Goal: Task Accomplishment & Management: Use online tool/utility

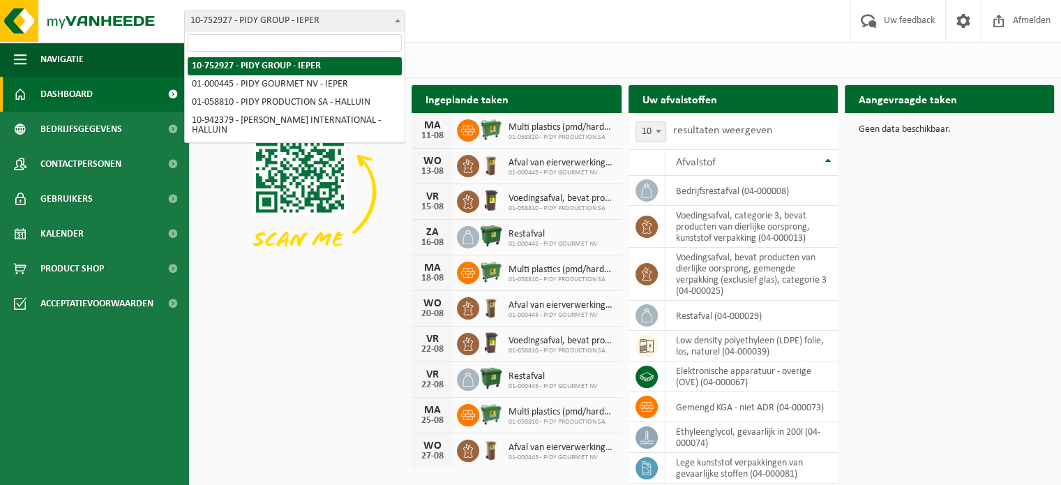
click at [397, 21] on b at bounding box center [398, 20] width 6 height 3
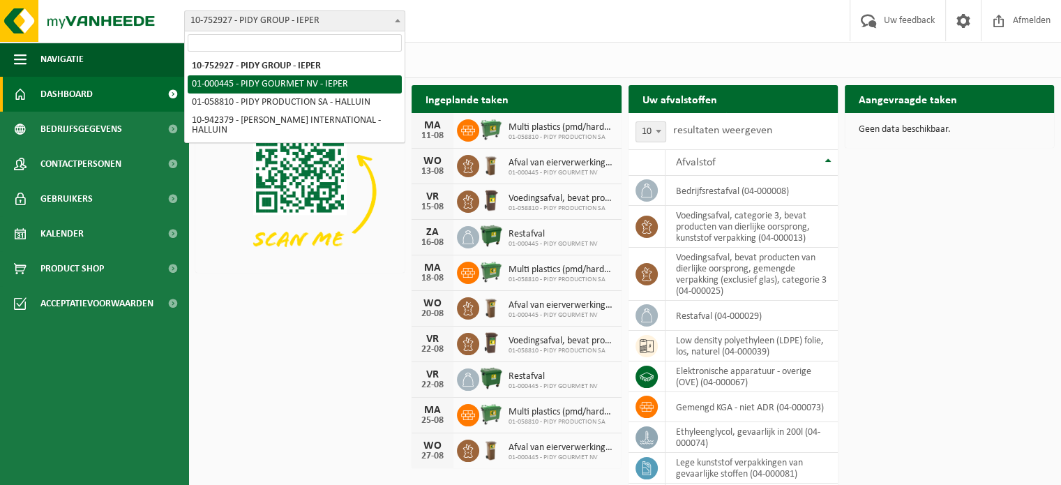
select select "53"
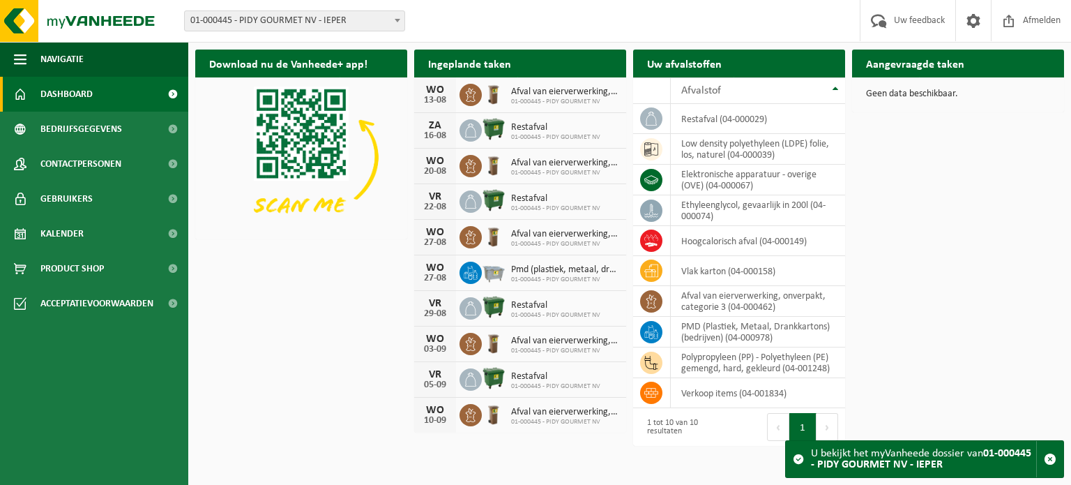
click at [926, 284] on div "Download nu de Vanheede+ app! Verberg Ingeplande taken Bekijk uw kalender WO 13…" at bounding box center [630, 247] width 876 height 409
click at [902, 69] on h2 "Aangevraagde taken" at bounding box center [915, 63] width 126 height 27
click at [714, 62] on h2 "Uw afvalstoffen" at bounding box center [684, 63] width 103 height 27
click at [534, 66] on div "Ingeplande taken Bekijk uw kalender" at bounding box center [520, 64] width 212 height 28
click at [1049, 460] on span "button" at bounding box center [1050, 459] width 13 height 13
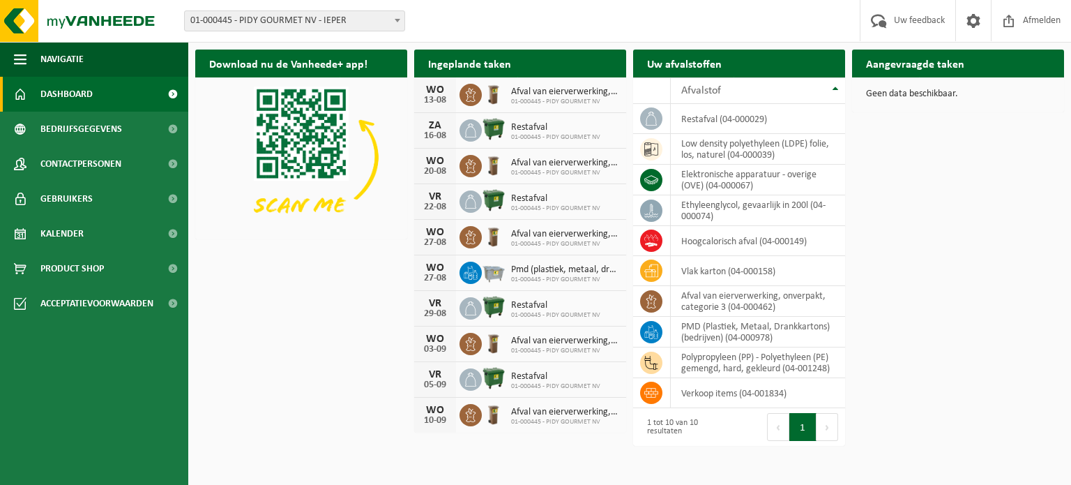
click at [827, 426] on button "Volgende" at bounding box center [828, 427] width 22 height 28
click at [929, 61] on h2 "Aangevraagde taken" at bounding box center [915, 63] width 126 height 27
click at [755, 58] on div "Uw afvalstoffen Ophaling aanvragen" at bounding box center [739, 64] width 212 height 28
click at [387, 211] on img at bounding box center [301, 156] width 212 height 159
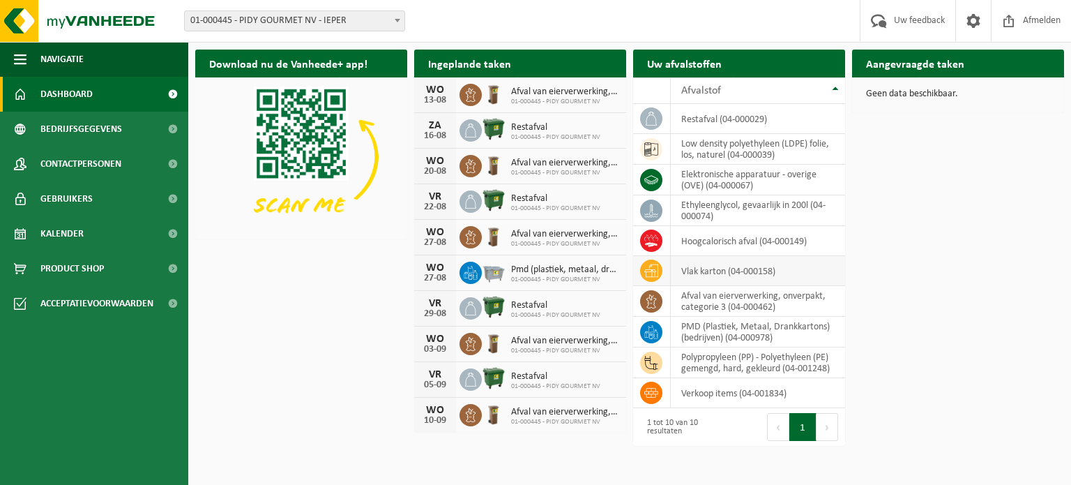
click at [723, 270] on td "vlak karton (04-000158)" at bounding box center [758, 271] width 174 height 30
click at [707, 266] on td "vlak karton (04-000158)" at bounding box center [758, 271] width 174 height 30
click at [708, 270] on td "vlak karton (04-000158)" at bounding box center [758, 271] width 174 height 30
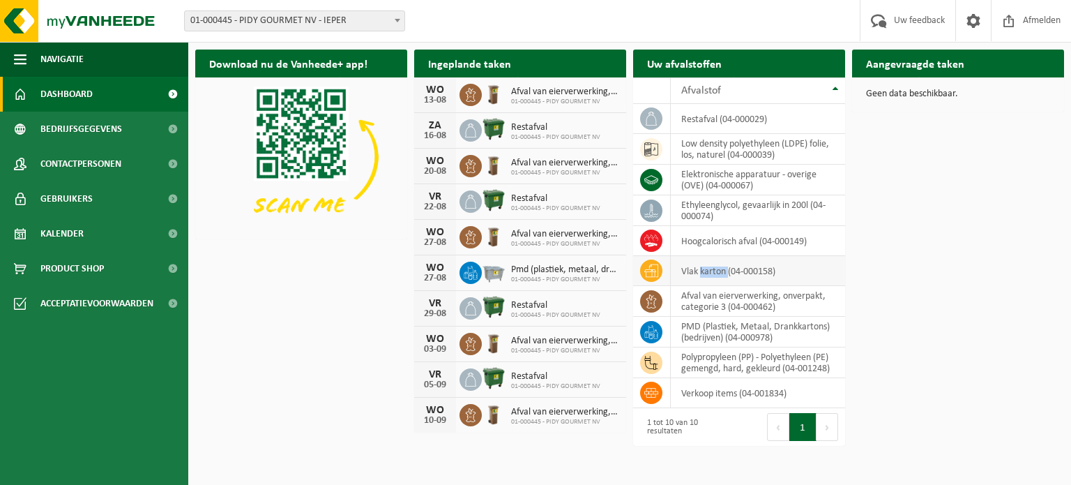
click at [705, 270] on td "vlak karton (04-000158)" at bounding box center [758, 271] width 174 height 30
click at [649, 273] on icon at bounding box center [651, 271] width 14 height 14
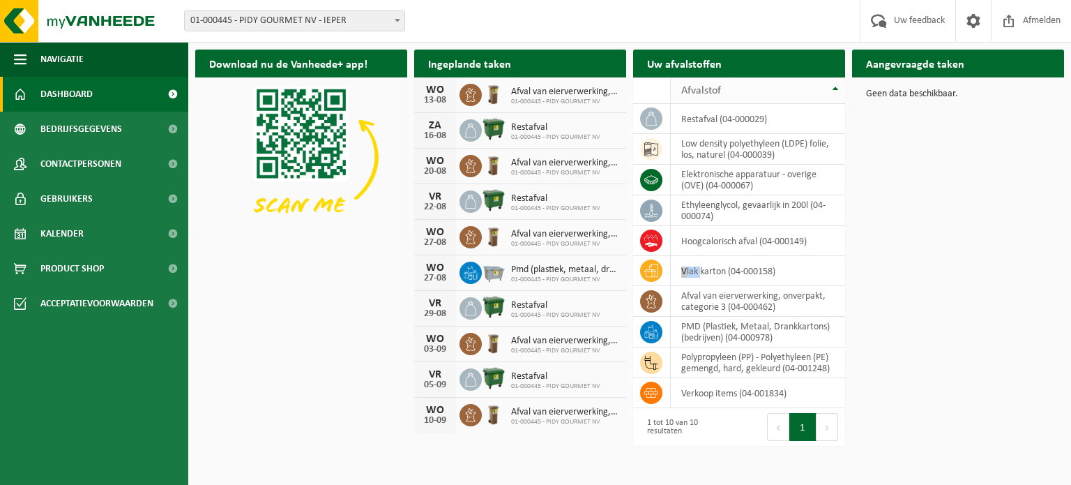
click at [836, 91] on th "Afvalstof" at bounding box center [758, 90] width 174 height 27
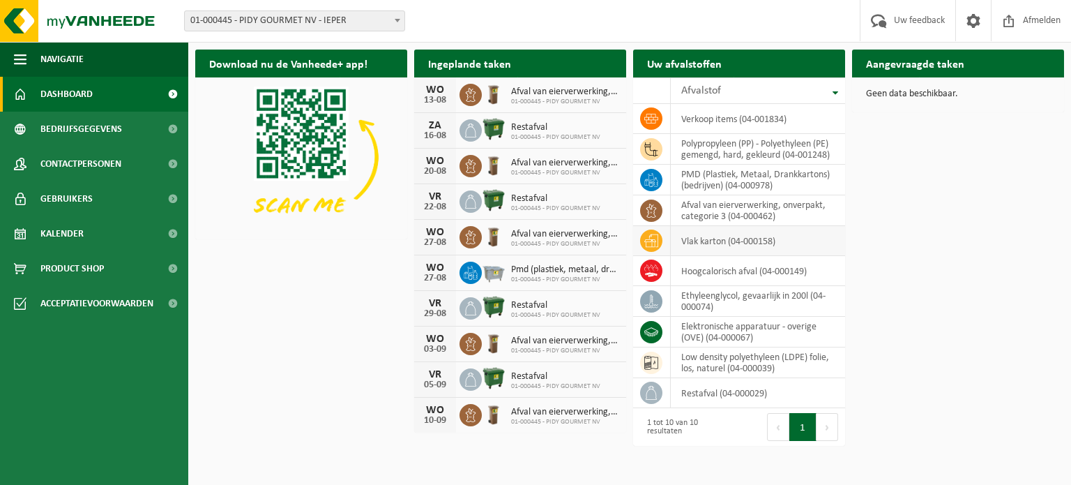
click at [736, 237] on td "vlak karton (04-000158)" at bounding box center [758, 241] width 174 height 30
click at [916, 66] on h2 "Aangevraagde taken" at bounding box center [915, 63] width 126 height 27
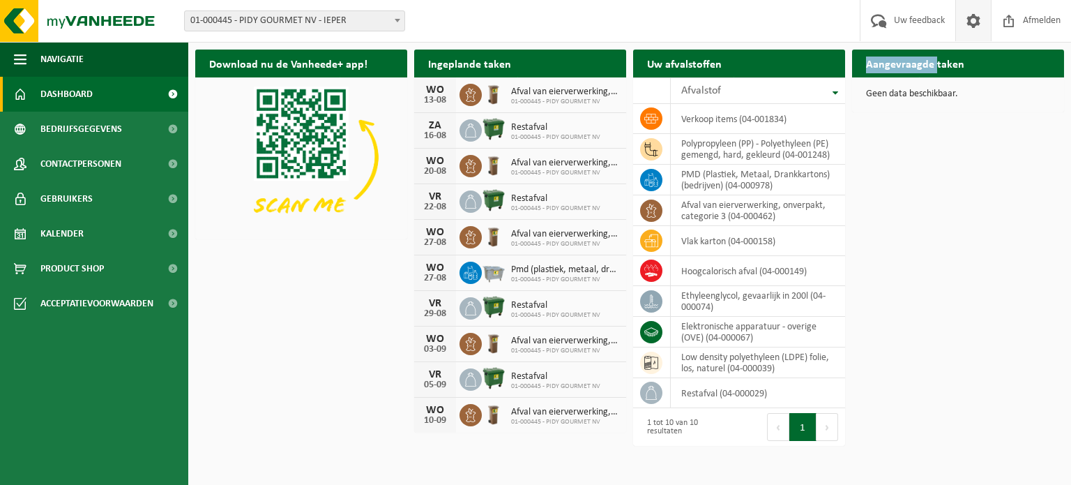
click at [974, 20] on span at bounding box center [973, 20] width 21 height 41
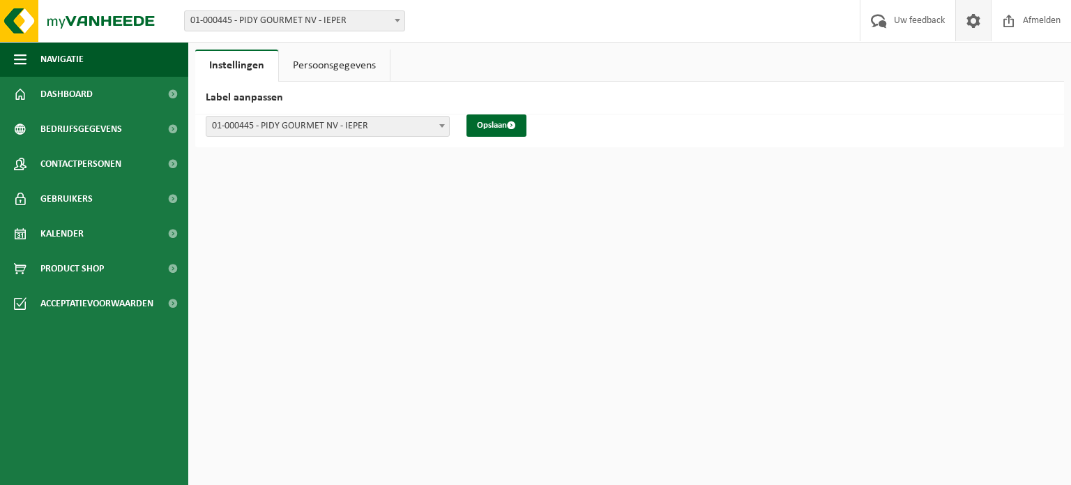
click at [683, 206] on html "Vestiging: 10-752927 - PIDY GROUP - IEPER 01-000445 - PIDY GOURMET NV - IEPER 0…" at bounding box center [535, 242] width 1071 height 485
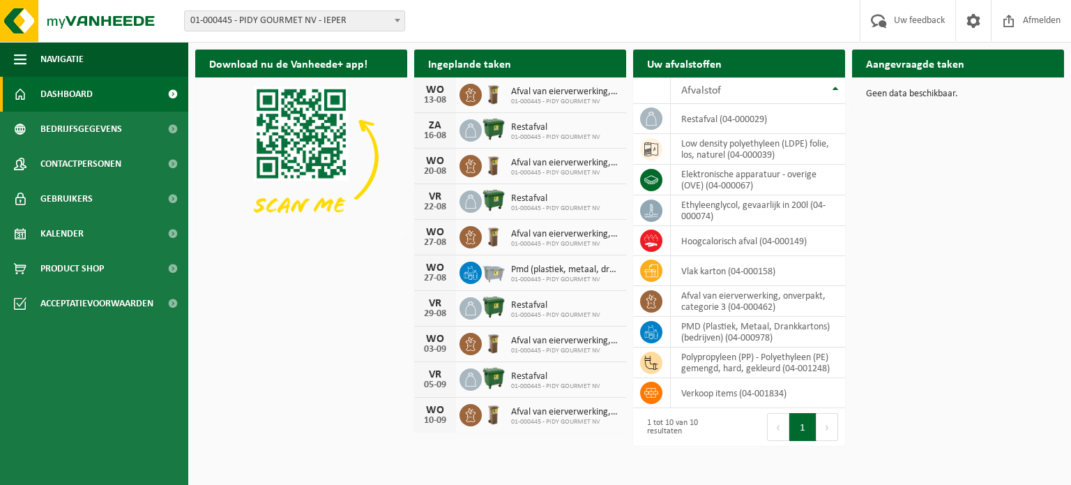
click at [70, 94] on span "Dashboard" at bounding box center [66, 94] width 52 height 35
click at [65, 236] on span "Kalender" at bounding box center [61, 233] width 43 height 35
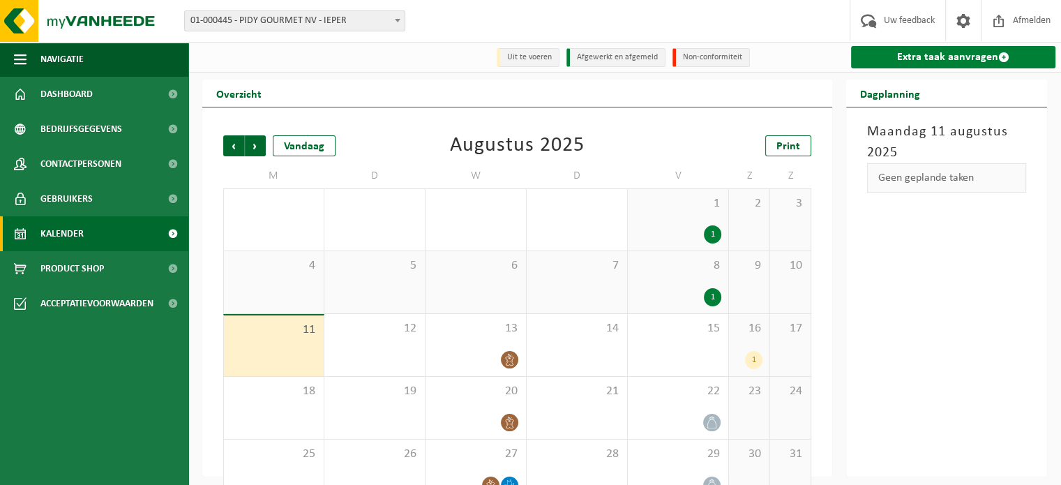
click at [940, 52] on link "Extra taak aanvragen" at bounding box center [953, 57] width 204 height 22
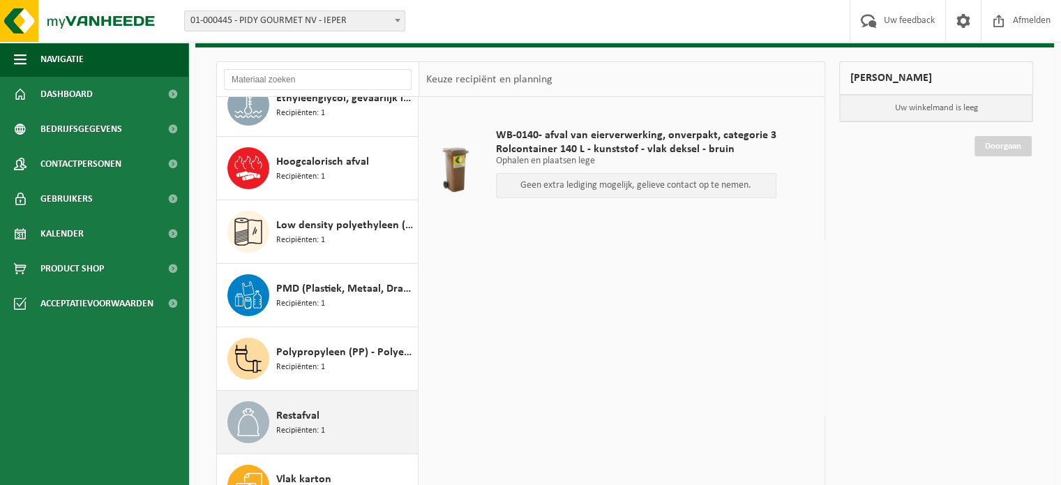
scroll to position [195, 0]
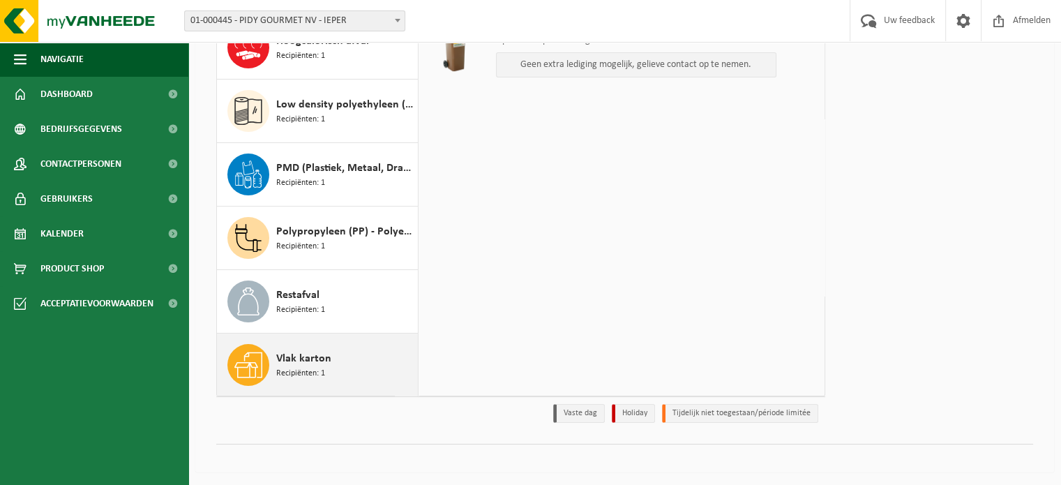
click at [312, 367] on span "Recipiënten: 1" at bounding box center [300, 373] width 49 height 13
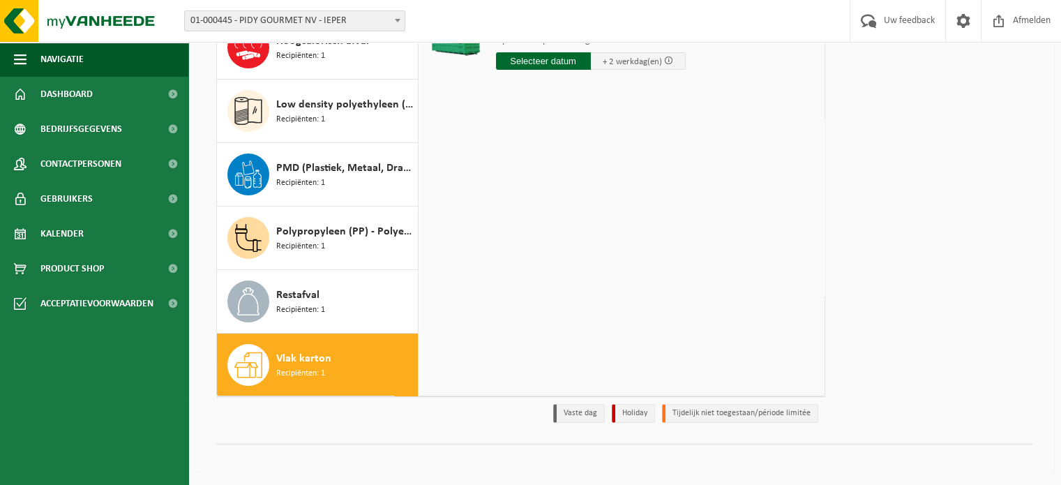
scroll to position [56, 0]
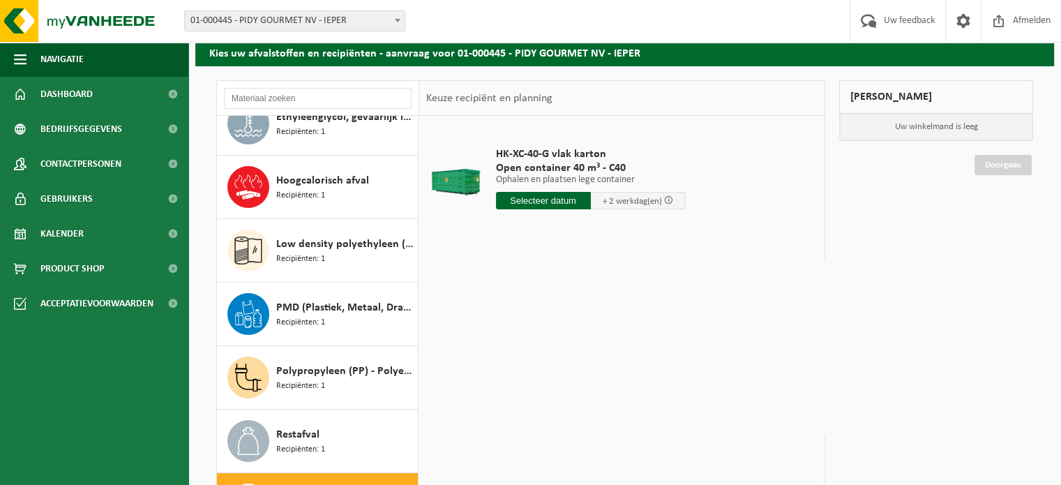
click at [560, 202] on input "text" at bounding box center [543, 200] width 95 height 17
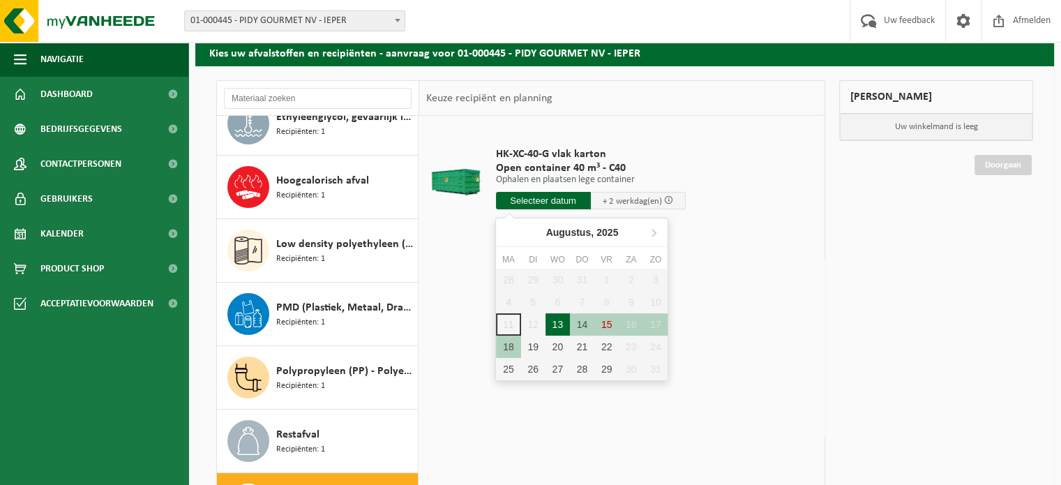
click at [557, 325] on div "13" at bounding box center [557, 324] width 24 height 22
type input "Van 2025-08-13"
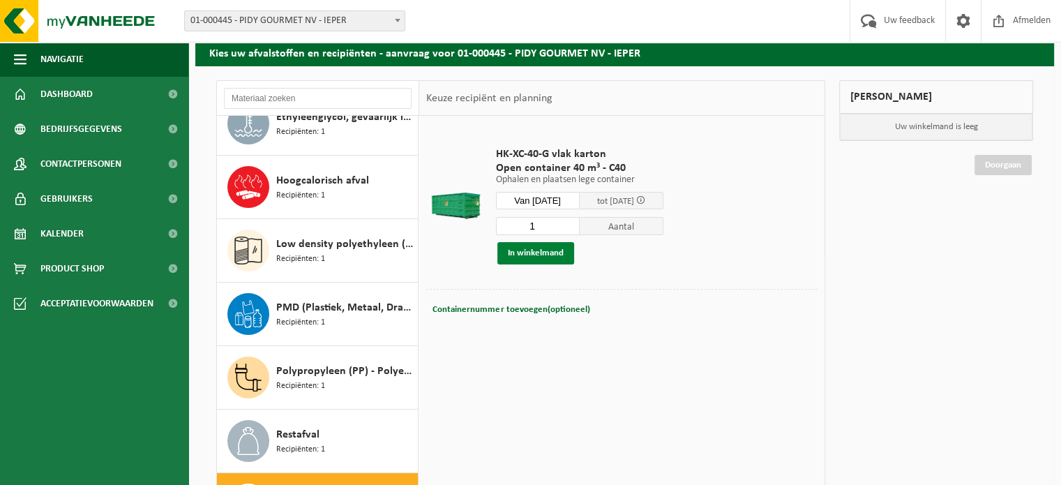
click at [538, 255] on button "In winkelmand" at bounding box center [535, 253] width 77 height 22
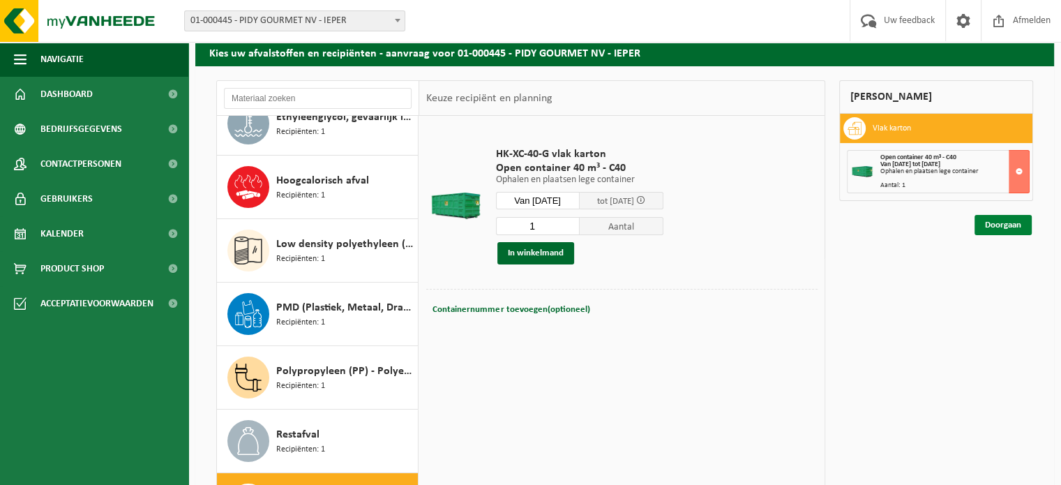
click at [1012, 229] on link "Doorgaan" at bounding box center [1002, 225] width 57 height 20
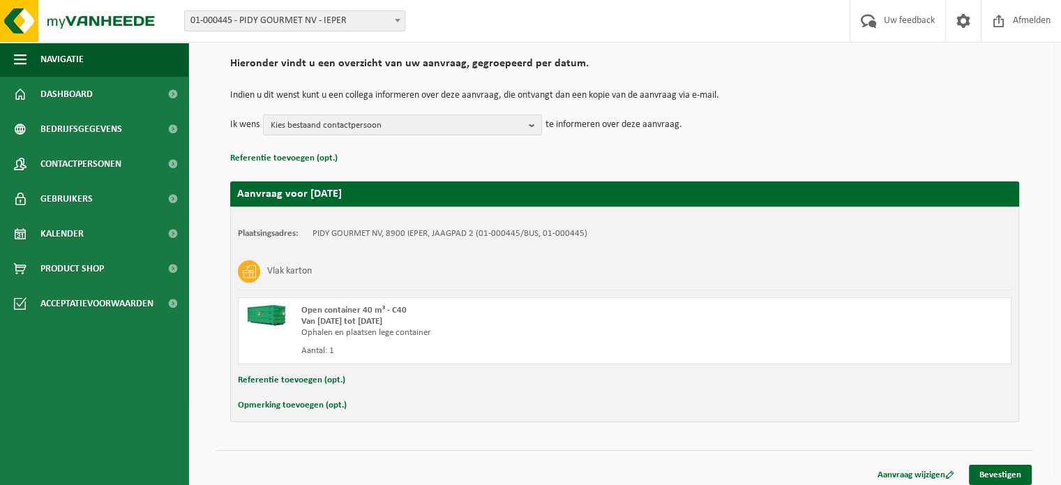
scroll to position [105, 0]
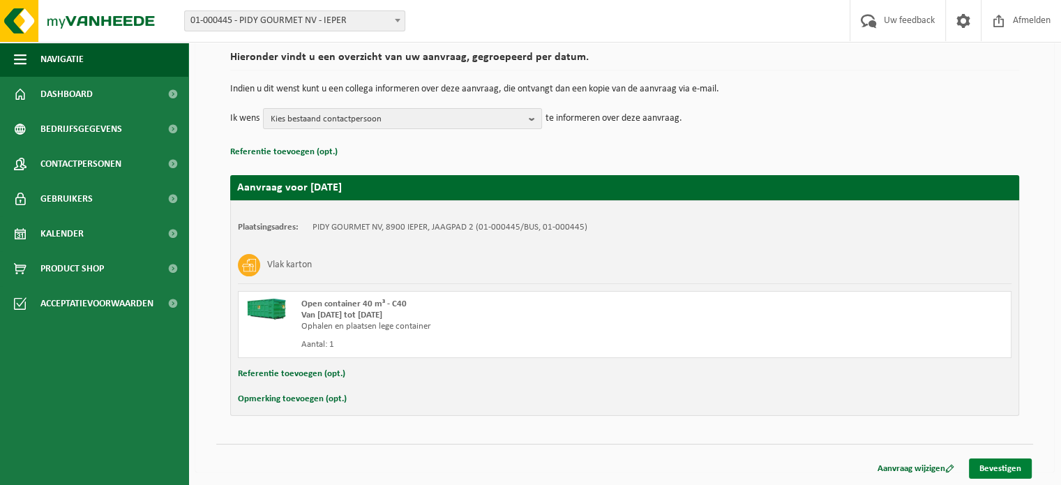
click at [993, 467] on link "Bevestigen" at bounding box center [1000, 468] width 63 height 20
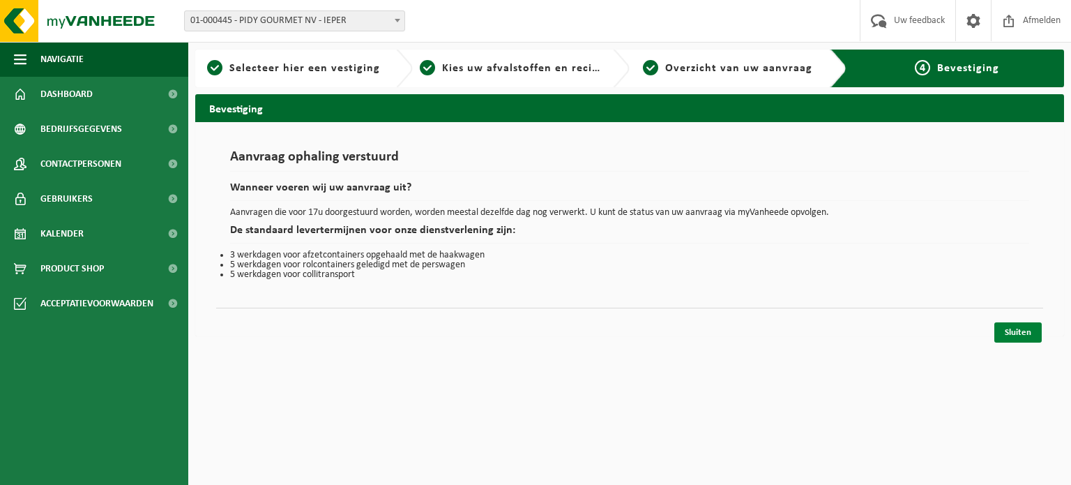
click at [1020, 331] on link "Sluiten" at bounding box center [1018, 332] width 47 height 20
